Goal: Information Seeking & Learning: Learn about a topic

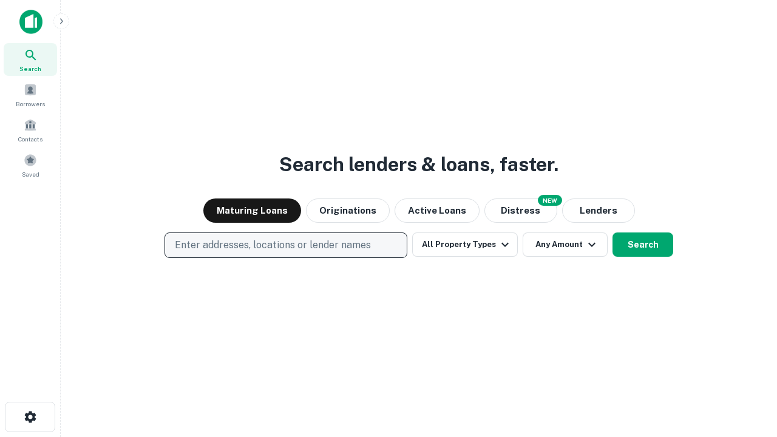
click at [285, 245] on p "Enter addresses, locations or lender names" at bounding box center [273, 245] width 196 height 15
type input "**********"
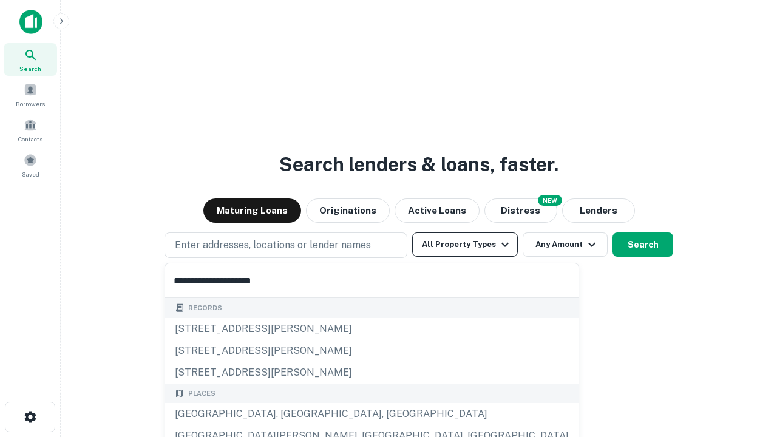
click at [290, 414] on div "Santa Monica, CA, USA" at bounding box center [372, 414] width 414 height 22
click at [465, 245] on button "All Property Types" at bounding box center [465, 245] width 106 height 24
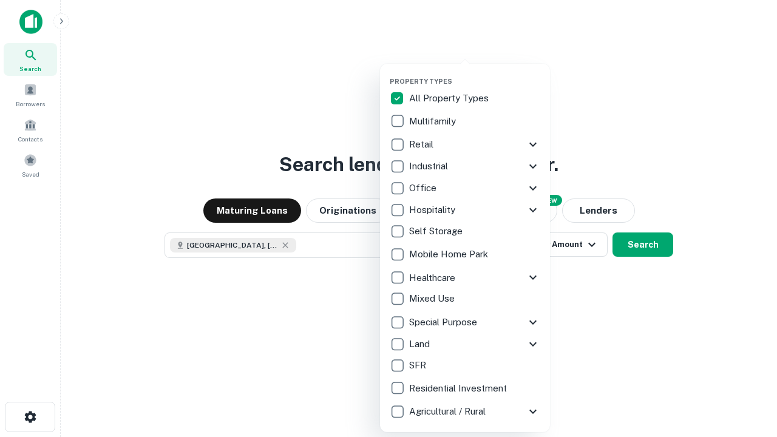
click at [475, 73] on button "button" at bounding box center [475, 73] width 170 height 1
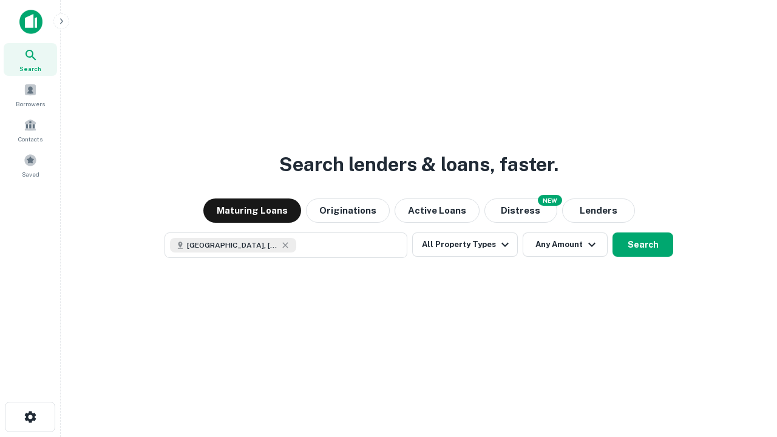
scroll to position [19, 0]
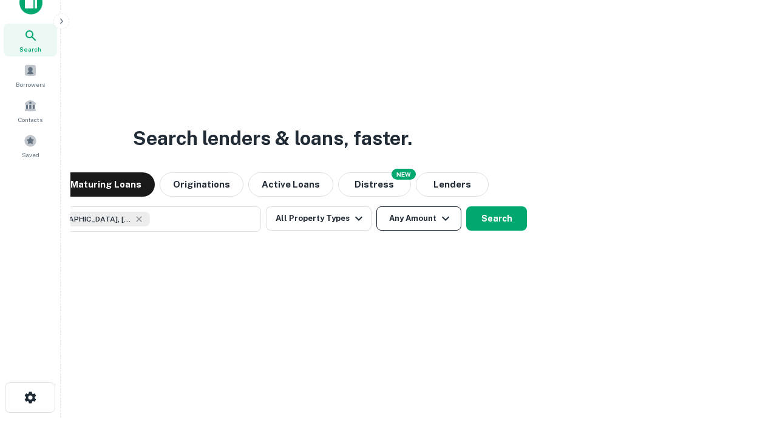
click at [377, 206] on button "Any Amount" at bounding box center [419, 218] width 85 height 24
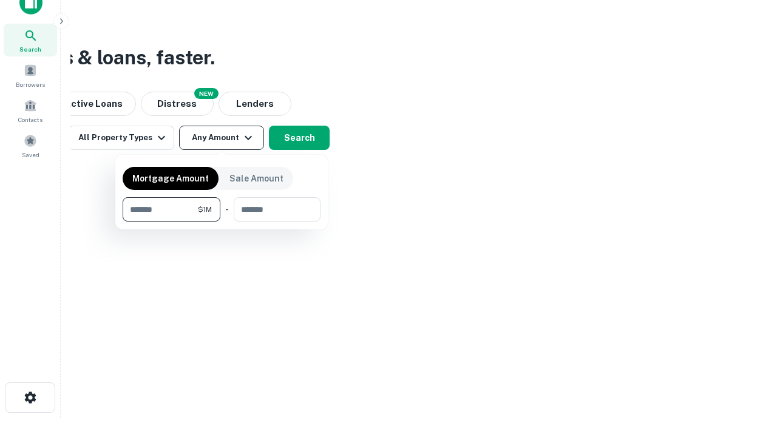
type input "*******"
click at [222, 222] on button "button" at bounding box center [222, 222] width 198 height 1
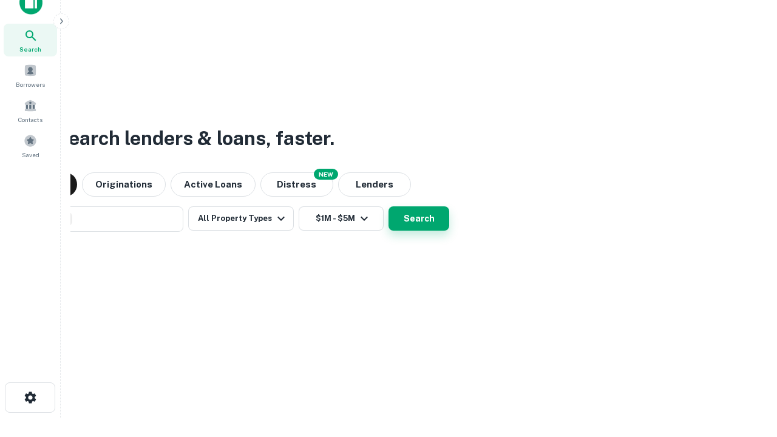
click at [389, 206] on button "Search" at bounding box center [419, 218] width 61 height 24
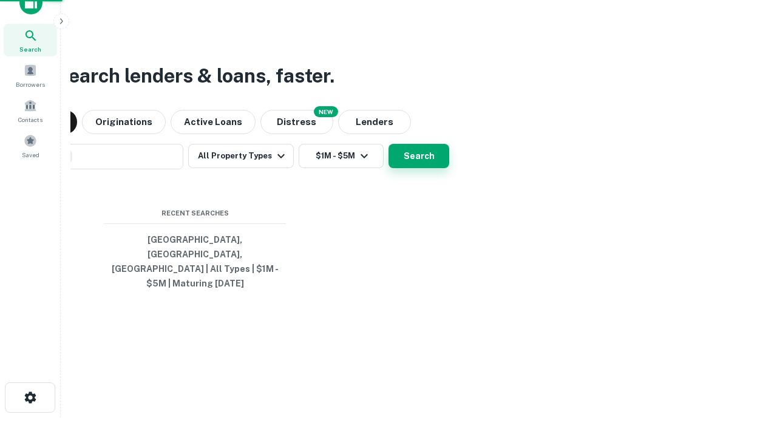
scroll to position [39, 344]
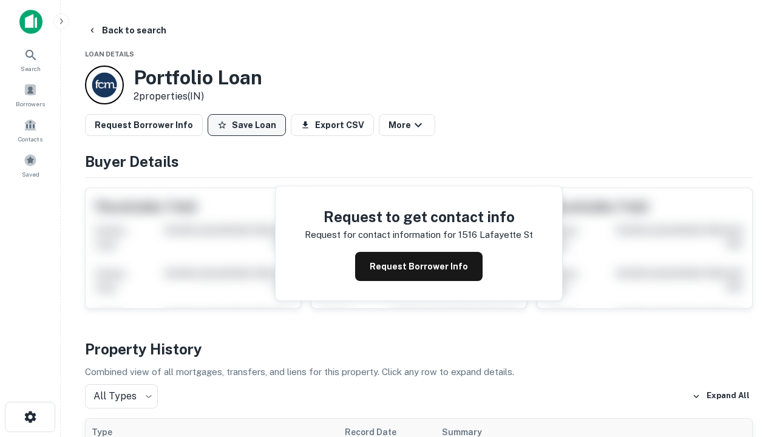
click at [247, 125] on button "Save Loan" at bounding box center [247, 125] width 78 height 22
click at [250, 125] on button "Save Loan" at bounding box center [247, 125] width 78 height 22
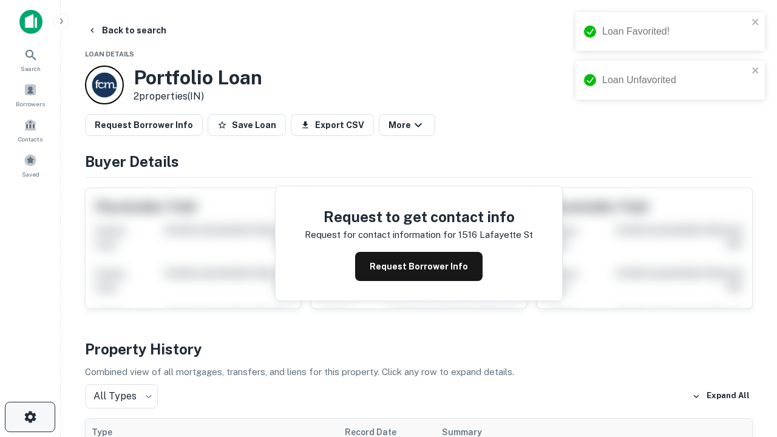
click at [30, 417] on icon "button" at bounding box center [30, 417] width 15 height 15
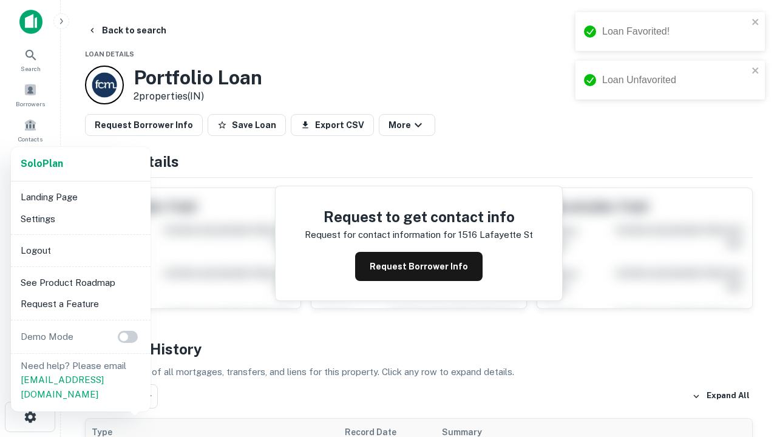
click at [80, 250] on li "Logout" at bounding box center [81, 251] width 130 height 22
